Goal: Transaction & Acquisition: Book appointment/travel/reservation

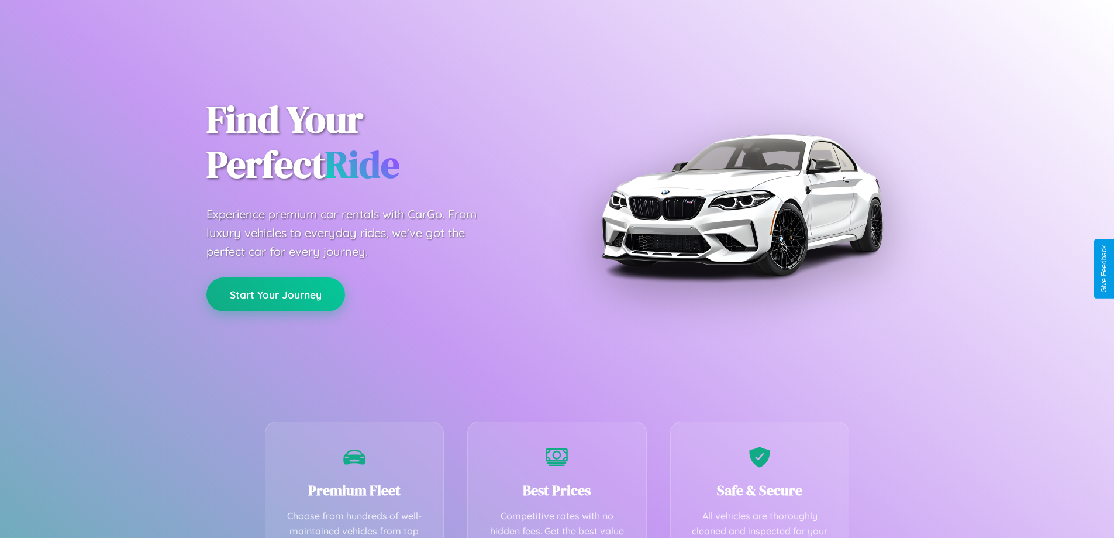
click at [275, 295] on button "Start Your Journey" at bounding box center [275, 294] width 139 height 34
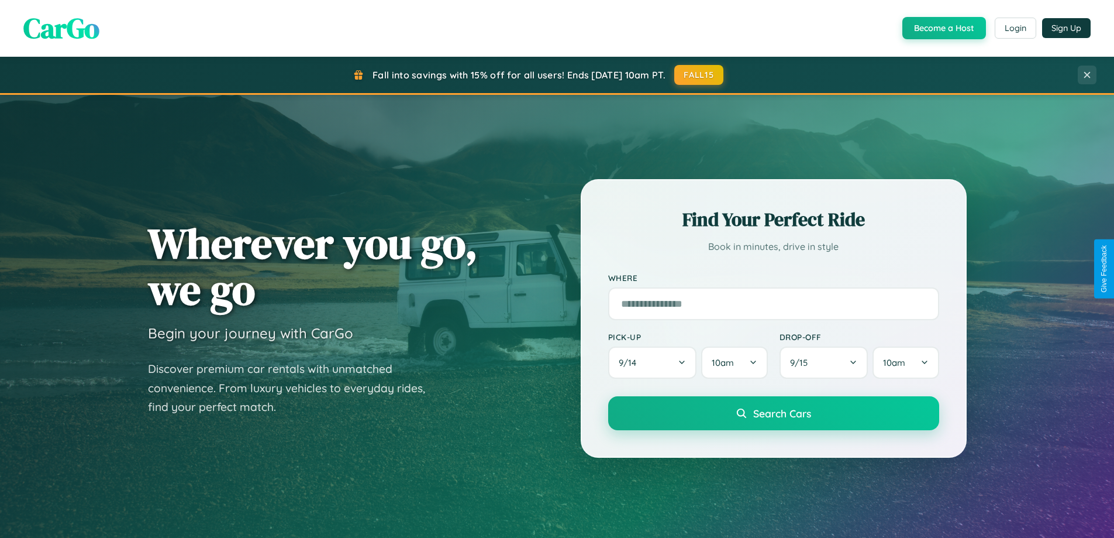
scroll to position [504, 0]
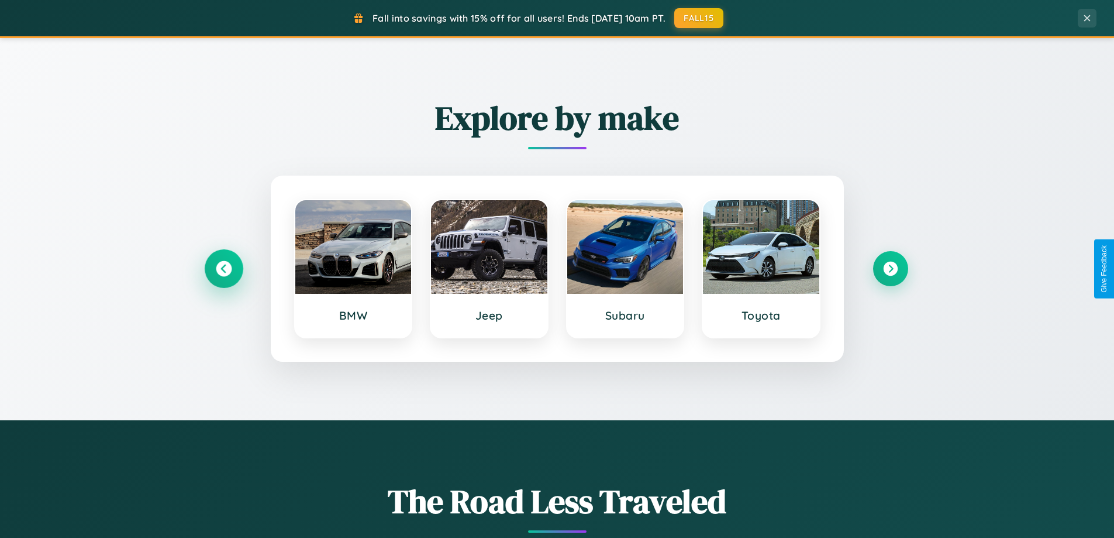
click at [223, 268] on icon at bounding box center [224, 269] width 16 height 16
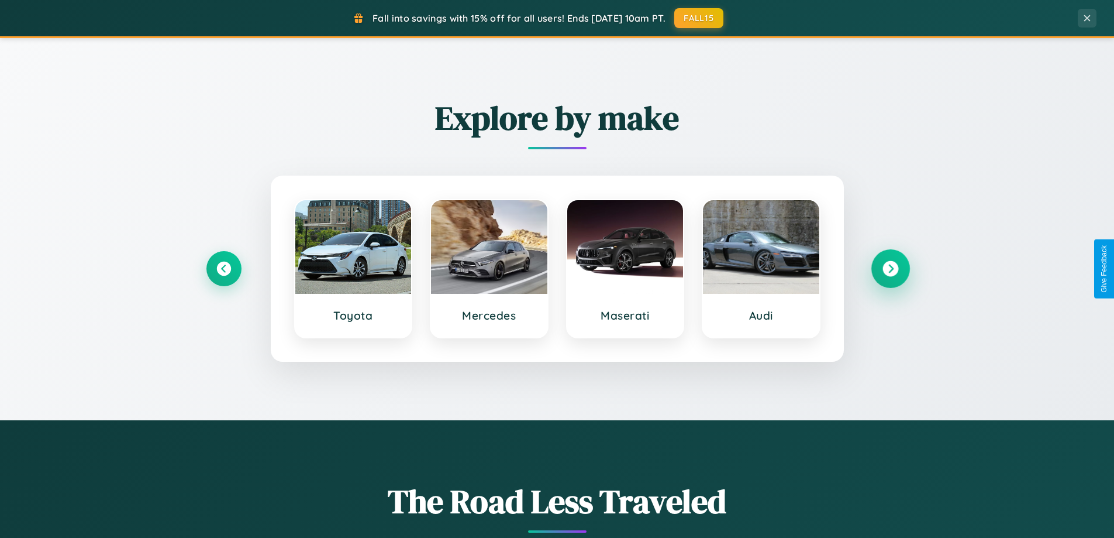
click at [890, 268] on icon at bounding box center [891, 269] width 16 height 16
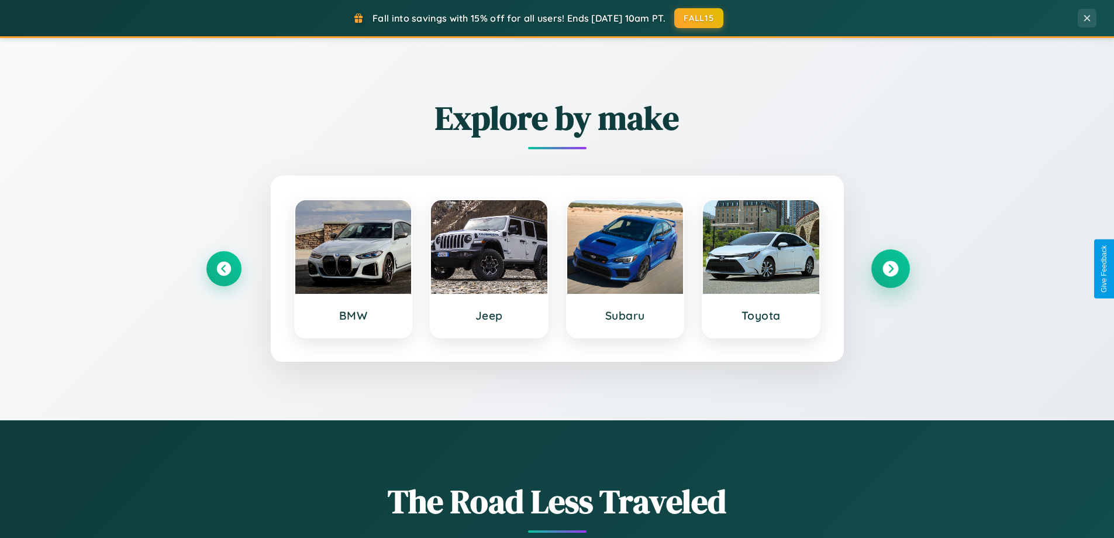
click at [890, 268] on icon at bounding box center [891, 269] width 16 height 16
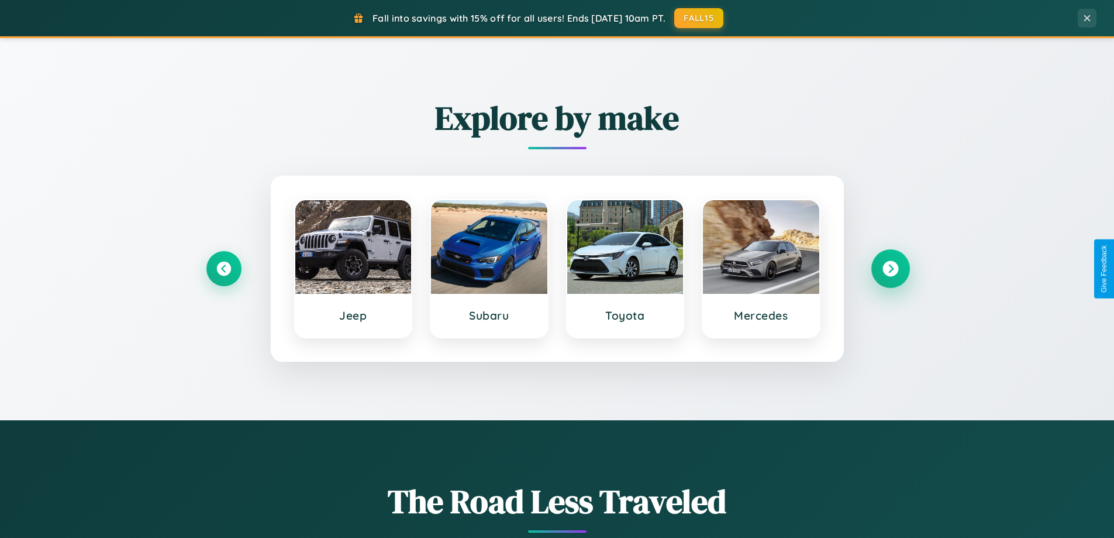
click at [890, 268] on icon at bounding box center [891, 269] width 16 height 16
